Goal: Download file/media

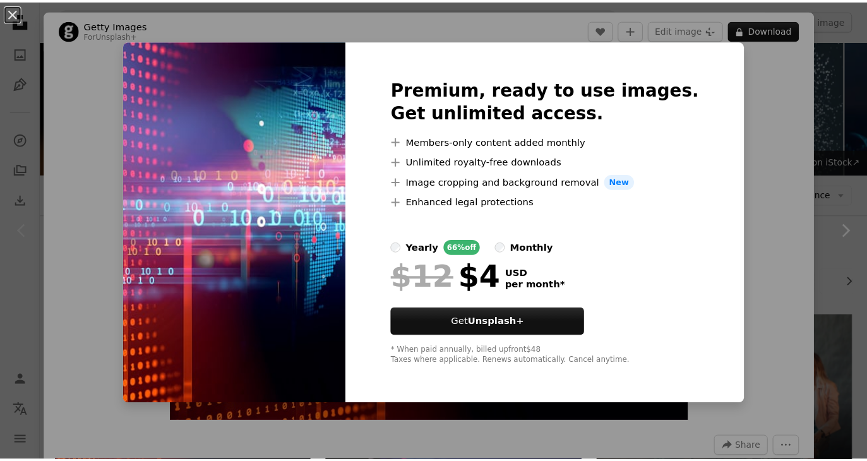
scroll to position [253, 0]
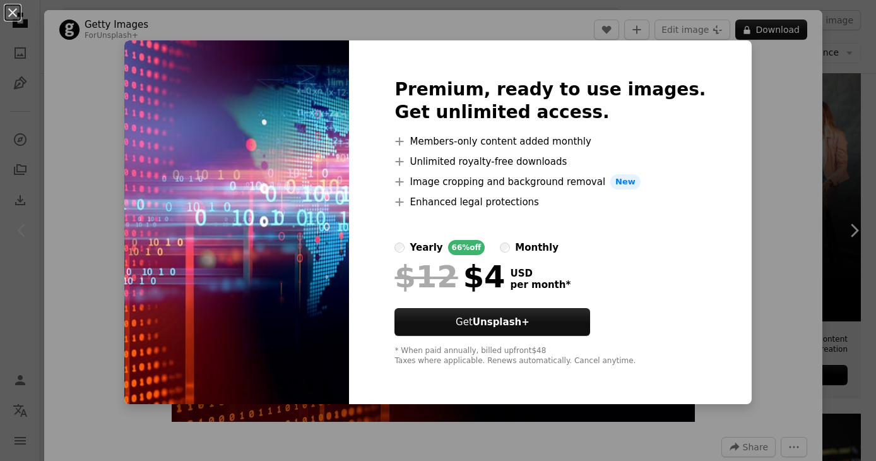
click at [786, 164] on div "An X shape Premium, ready to use images. Get unlimited access. A plus sign Memb…" at bounding box center [438, 230] width 876 height 461
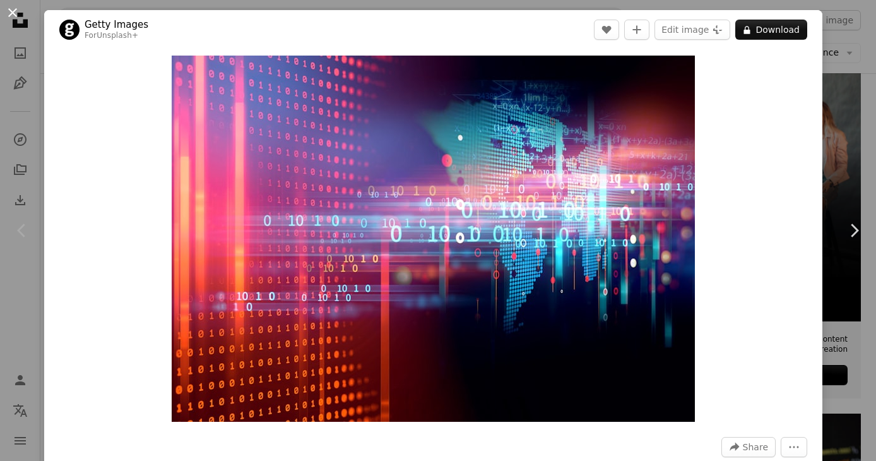
click at [11, 10] on button "An X shape" at bounding box center [12, 12] width 15 height 15
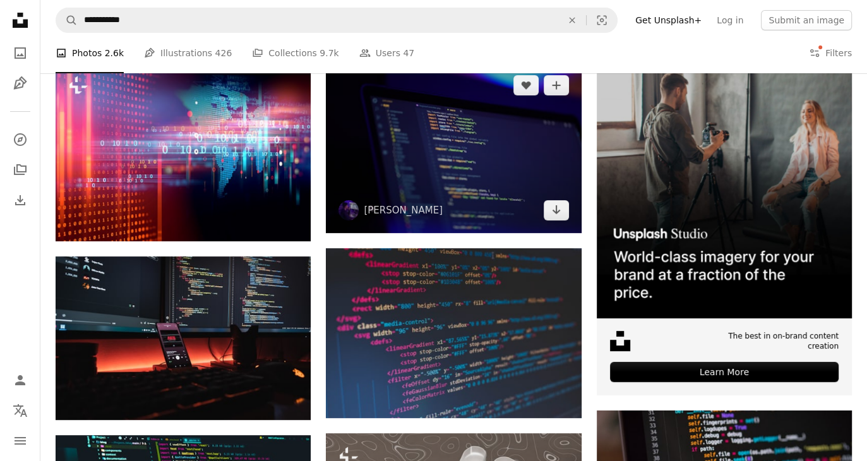
click at [452, 198] on img at bounding box center [453, 147] width 255 height 170
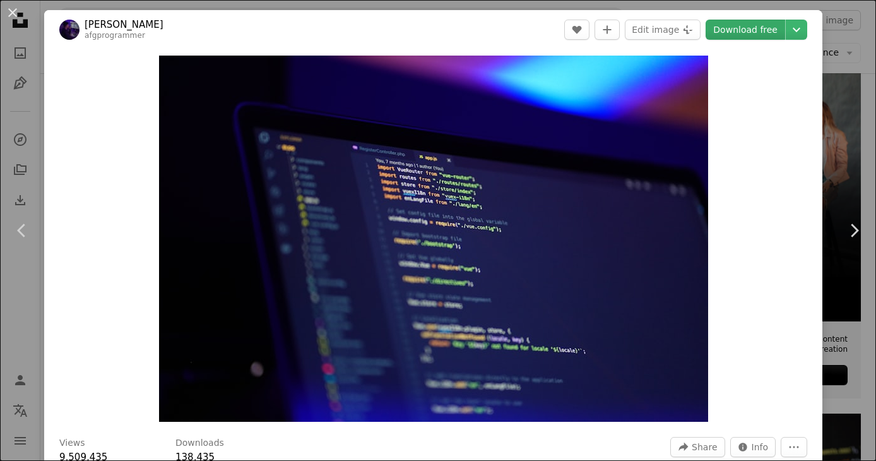
click at [738, 31] on link "Download free" at bounding box center [746, 30] width 80 height 20
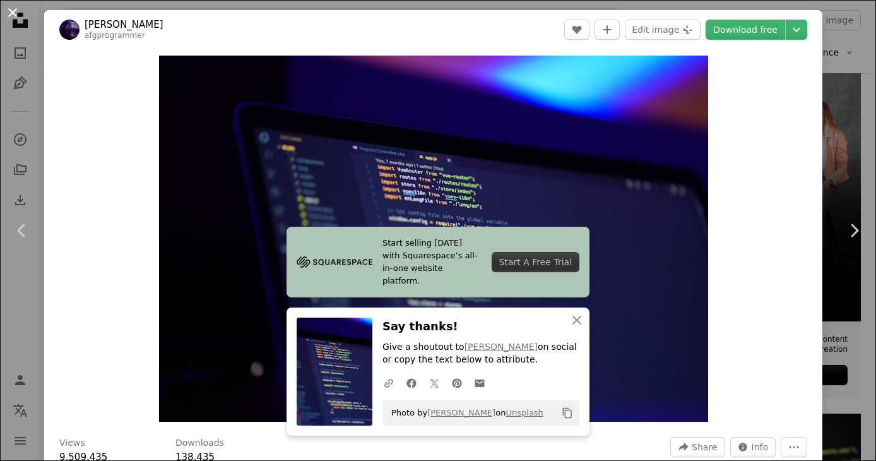
click at [11, 10] on button "An X shape" at bounding box center [12, 12] width 15 height 15
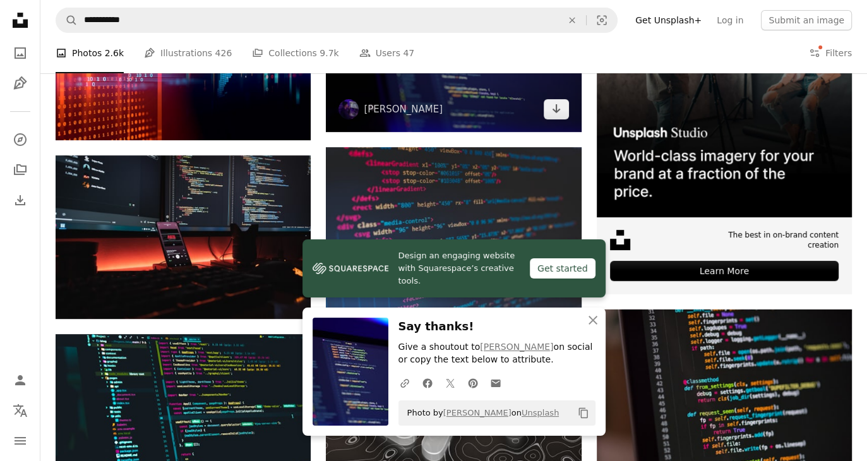
scroll to position [379, 0]
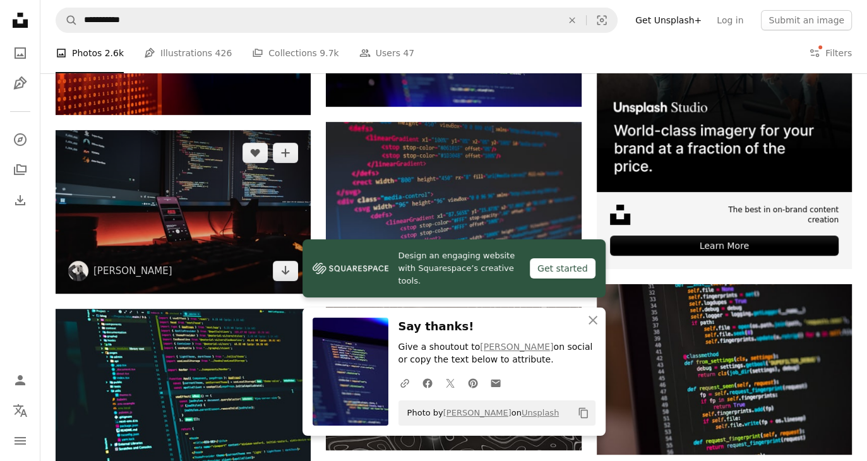
click at [218, 220] on img at bounding box center [183, 212] width 255 height 164
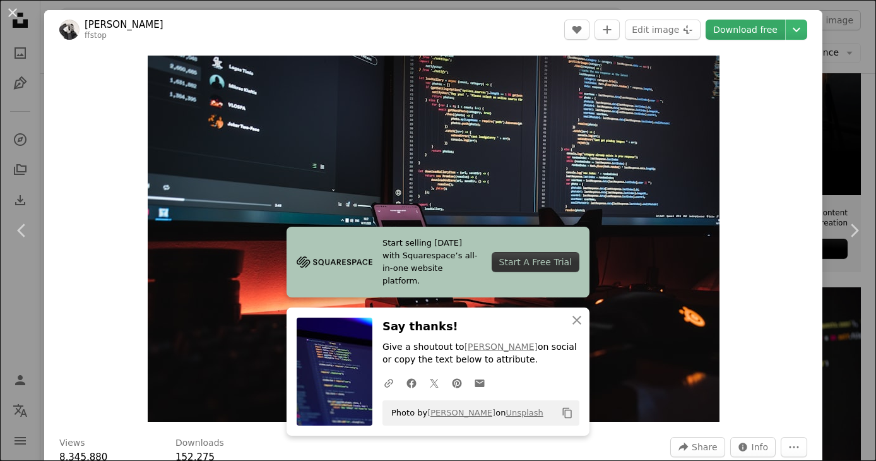
click at [726, 35] on link "Download free" at bounding box center [746, 30] width 80 height 20
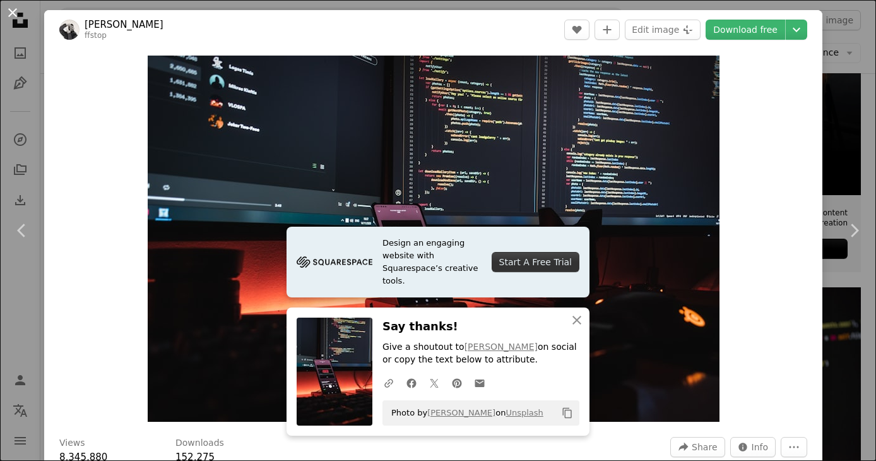
click at [13, 11] on button "An X shape" at bounding box center [12, 12] width 15 height 15
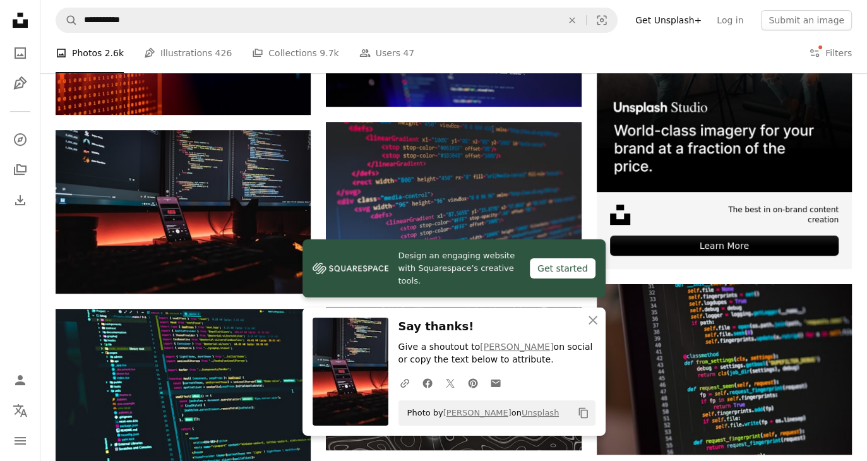
click at [496, 274] on span "Design an engaging website with Squarespace’s creative tools." at bounding box center [458, 268] width 121 height 38
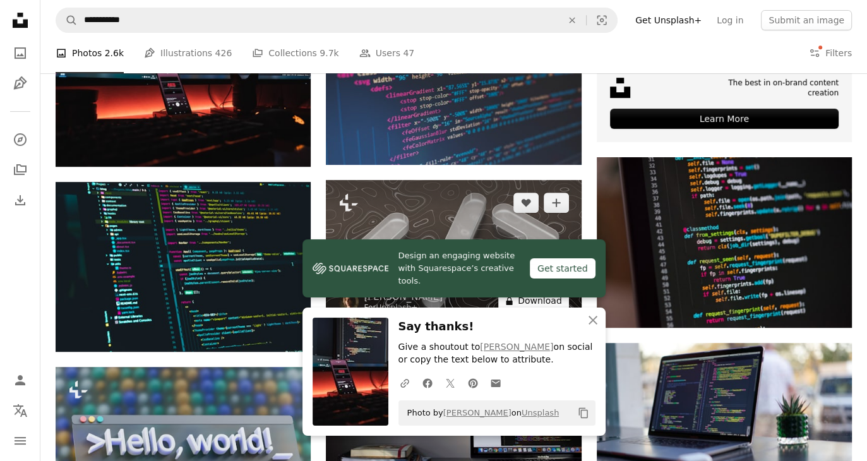
scroll to position [758, 0]
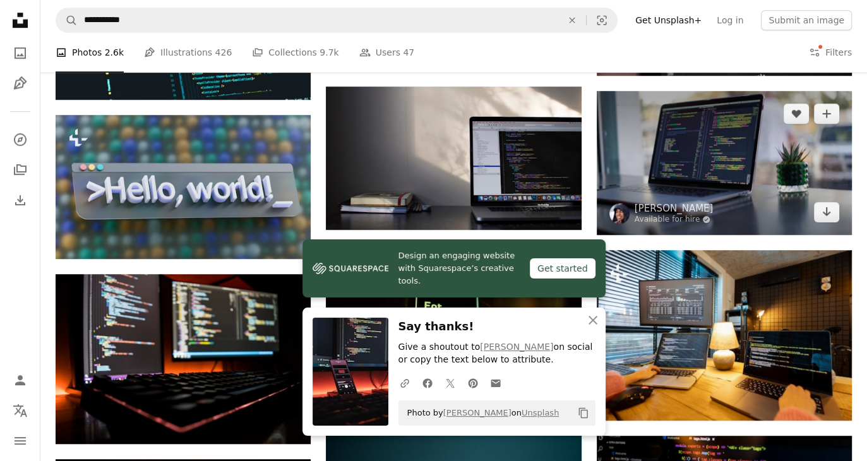
click at [705, 148] on img at bounding box center [724, 162] width 255 height 143
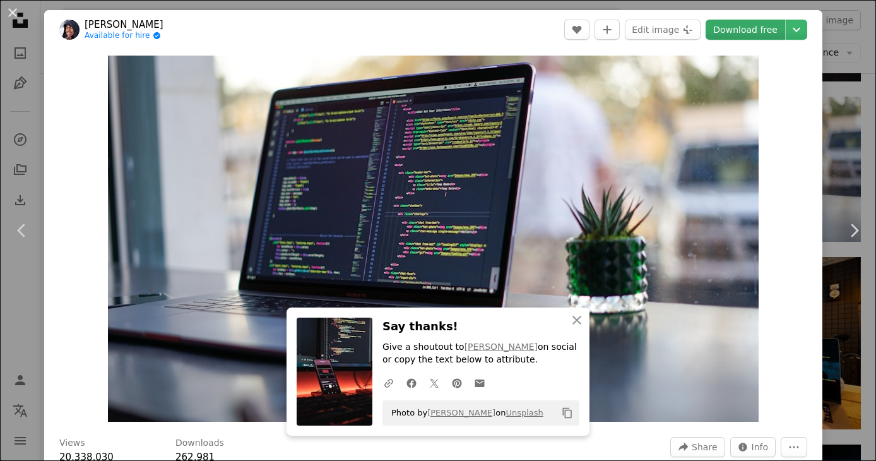
click at [737, 27] on link "Download free" at bounding box center [746, 30] width 80 height 20
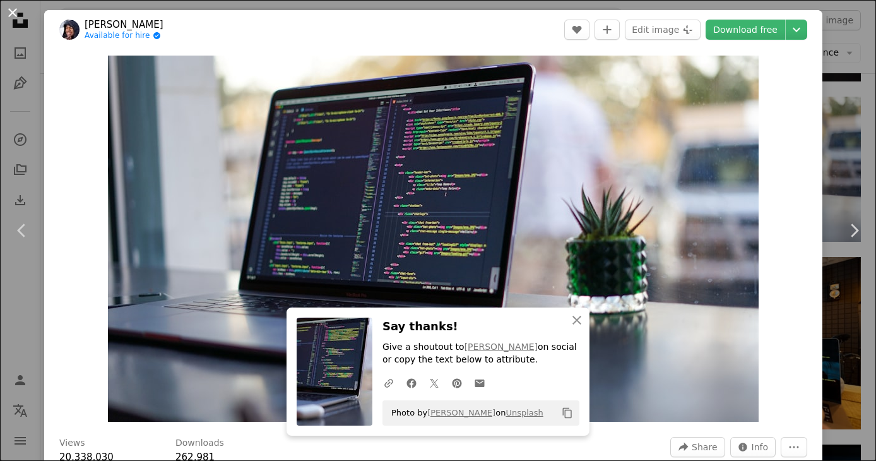
click at [11, 9] on button "An X shape" at bounding box center [12, 12] width 15 height 15
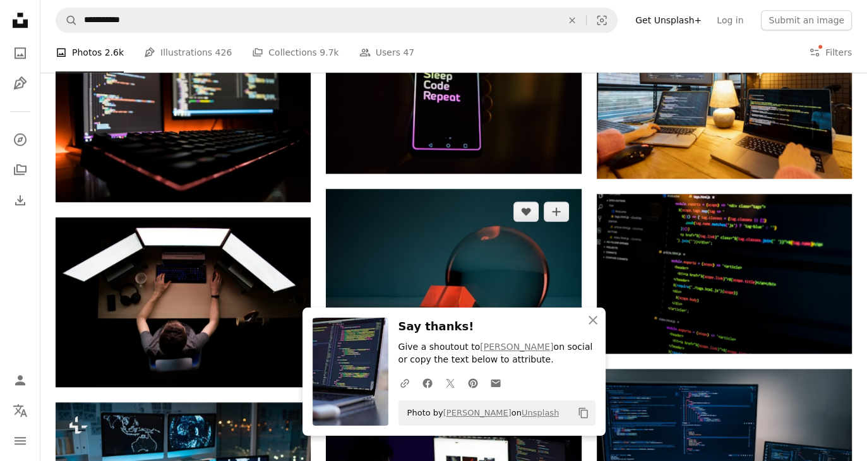
scroll to position [1073, 0]
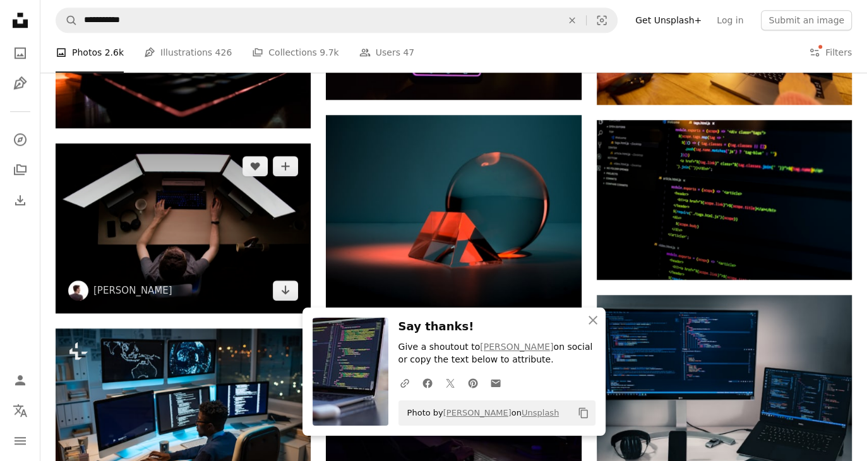
click at [196, 211] on img at bounding box center [183, 228] width 255 height 170
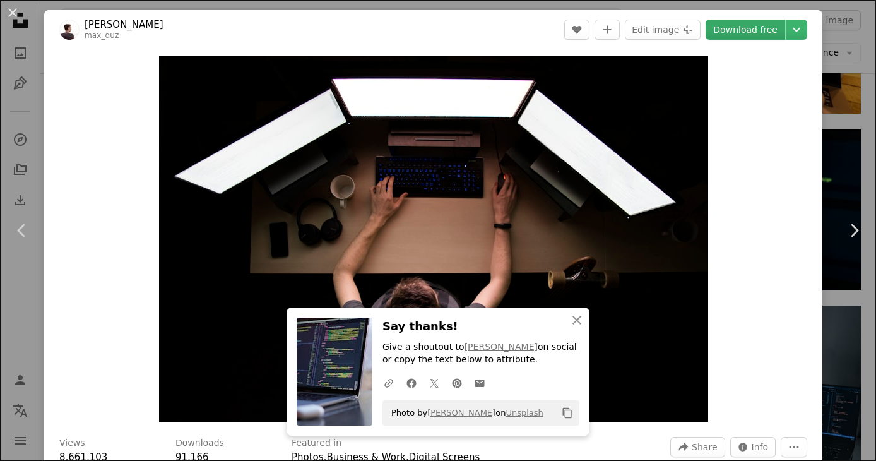
click at [735, 28] on link "Download free" at bounding box center [746, 30] width 80 height 20
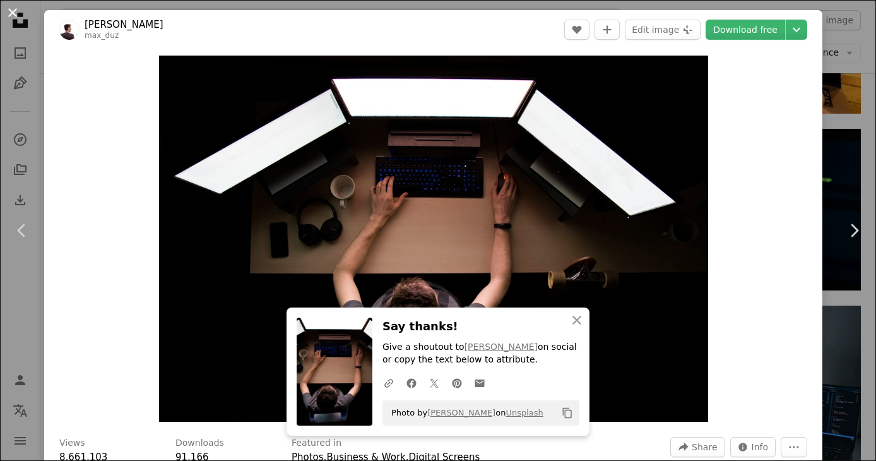
click at [11, 13] on button "An X shape" at bounding box center [12, 12] width 15 height 15
